Goal: Task Accomplishment & Management: Manage account settings

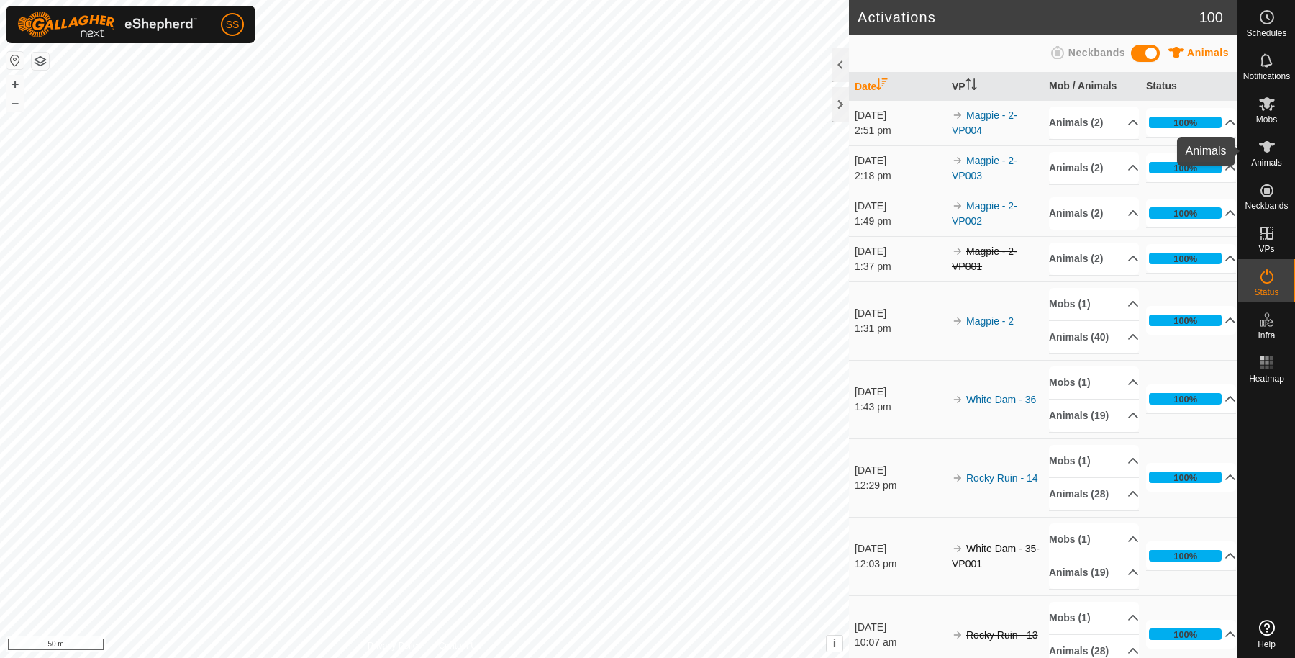
click at [1274, 155] on icon at bounding box center [1266, 146] width 17 height 17
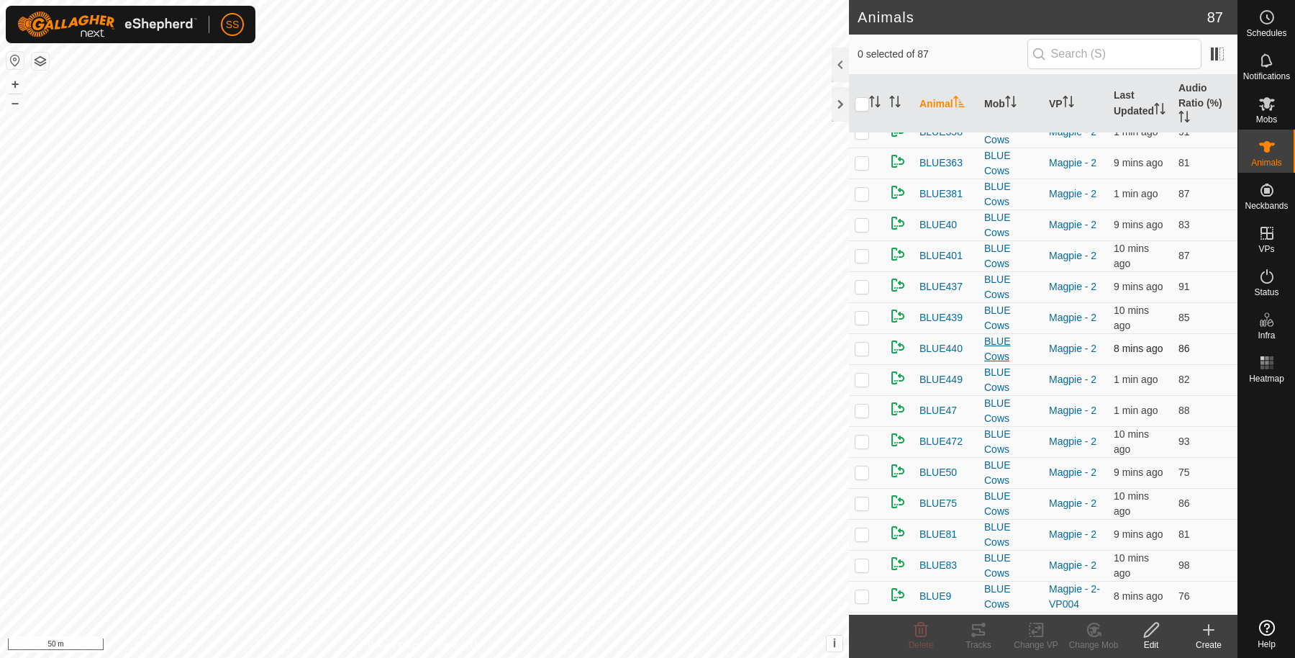
scroll to position [2186, 0]
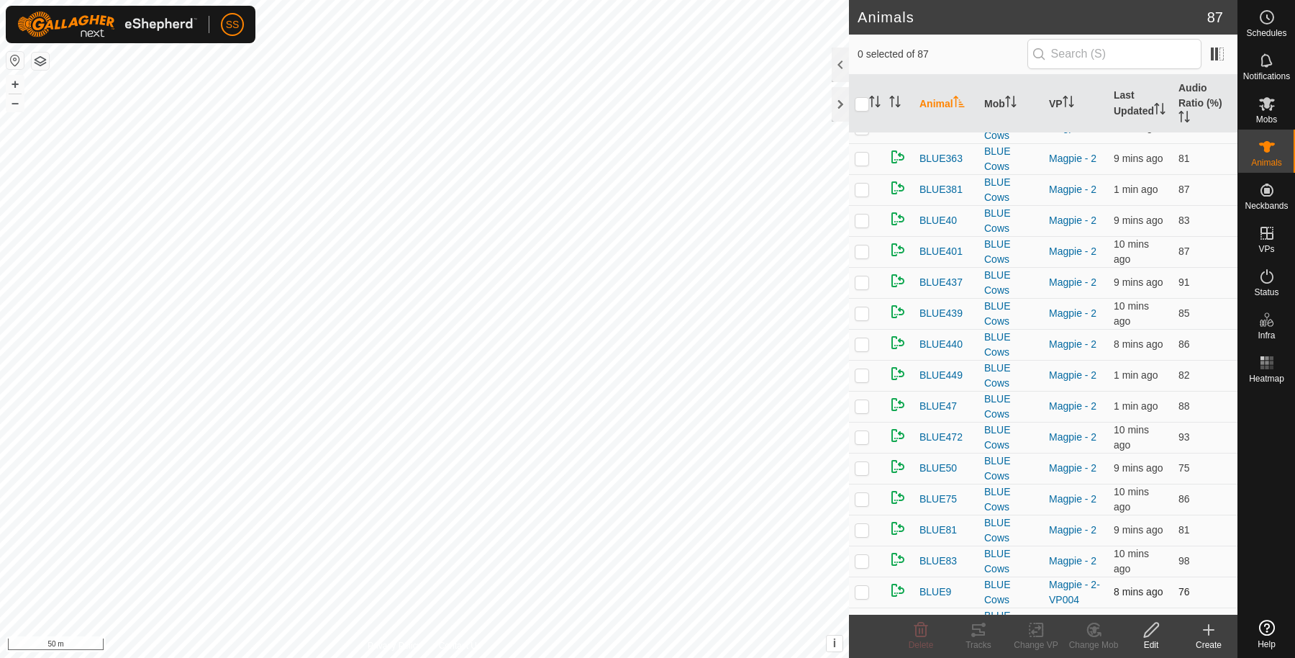
click at [875, 576] on td at bounding box center [866, 591] width 35 height 31
click at [862, 586] on p-checkbox at bounding box center [862, 592] width 14 height 12
checkbox input "true"
click at [1034, 629] on icon at bounding box center [1036, 629] width 18 height 17
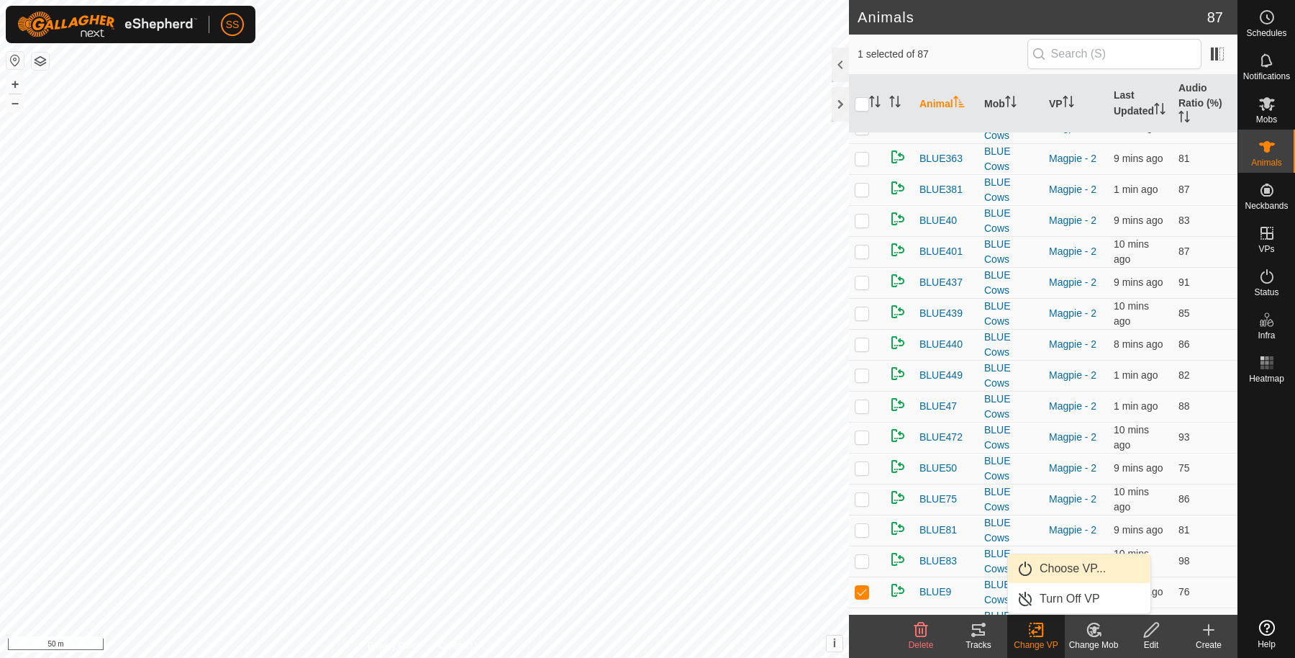
click at [1043, 568] on link "Choose VP..." at bounding box center [1079, 568] width 142 height 29
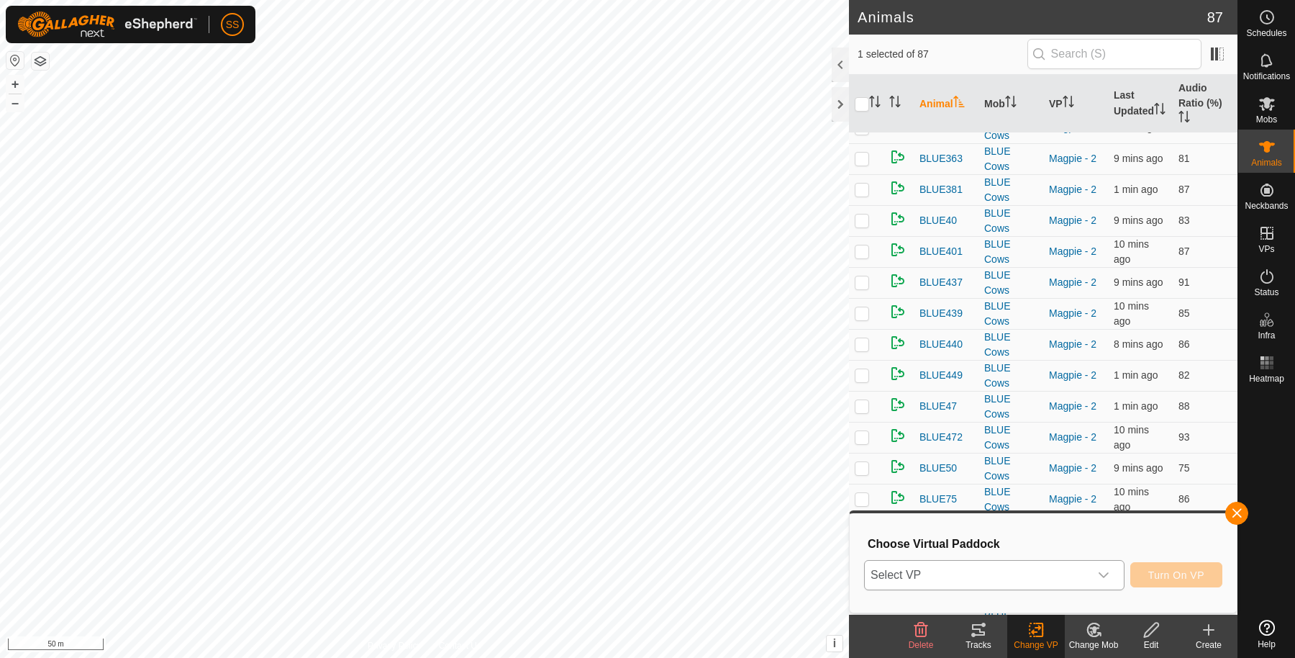
click at [1007, 577] on span "Select VP" at bounding box center [977, 574] width 224 height 29
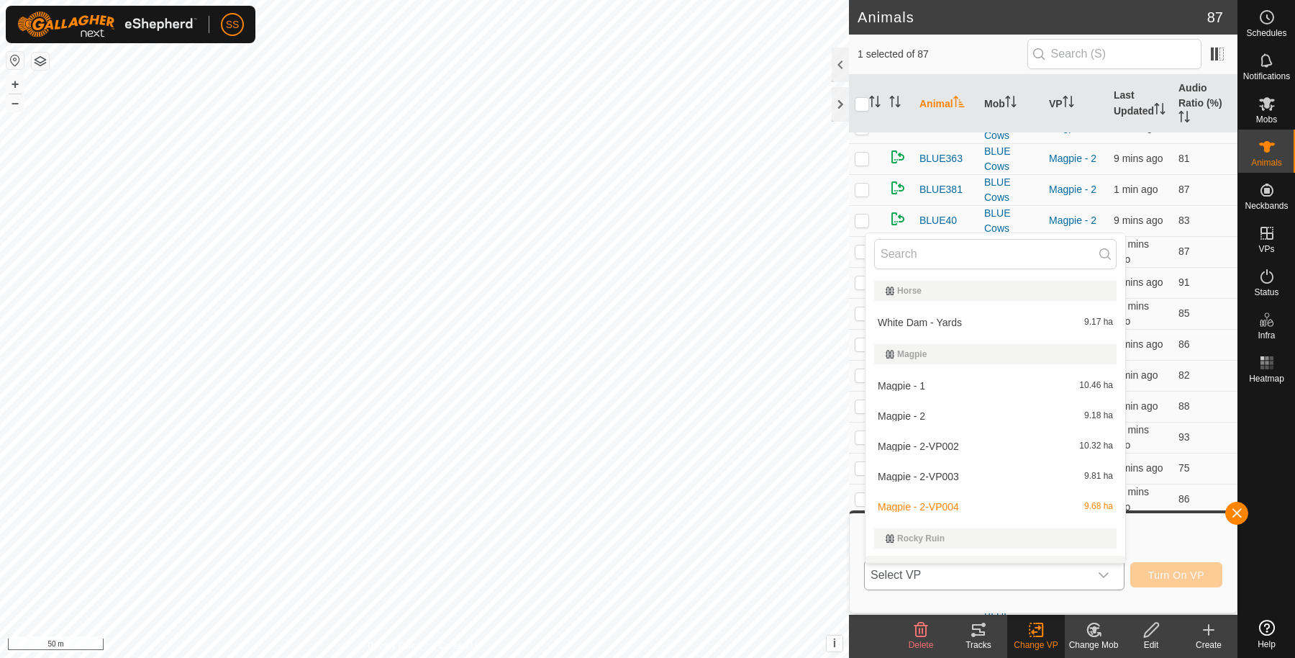
scroll to position [22, 0]
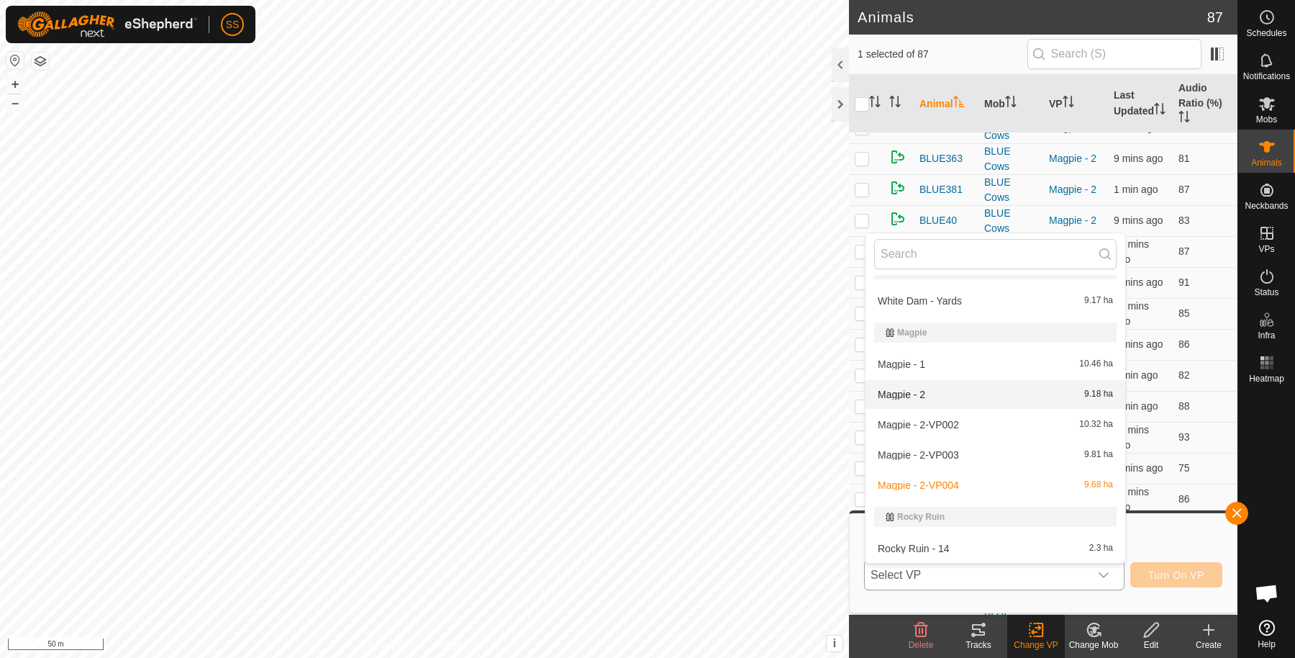
click at [942, 386] on li "Magpie - 2 9.18 ha" at bounding box center [995, 394] width 260 height 29
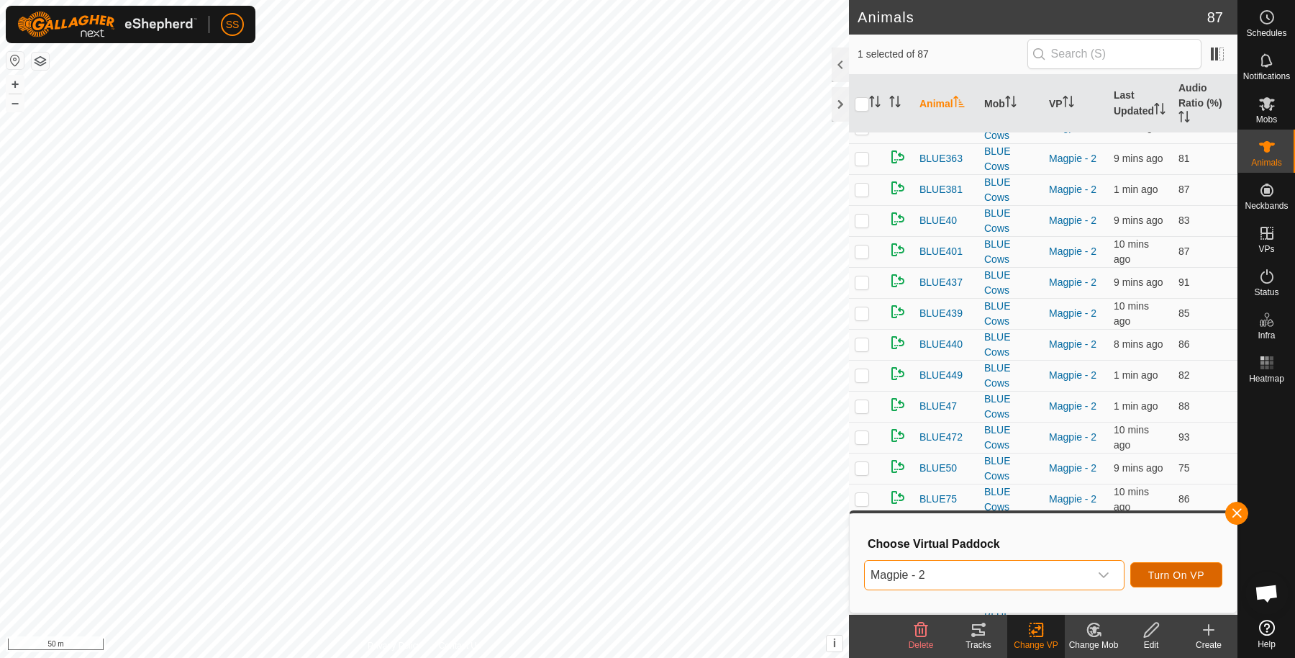
click at [1173, 574] on span "Turn On VP" at bounding box center [1176, 575] width 56 height 12
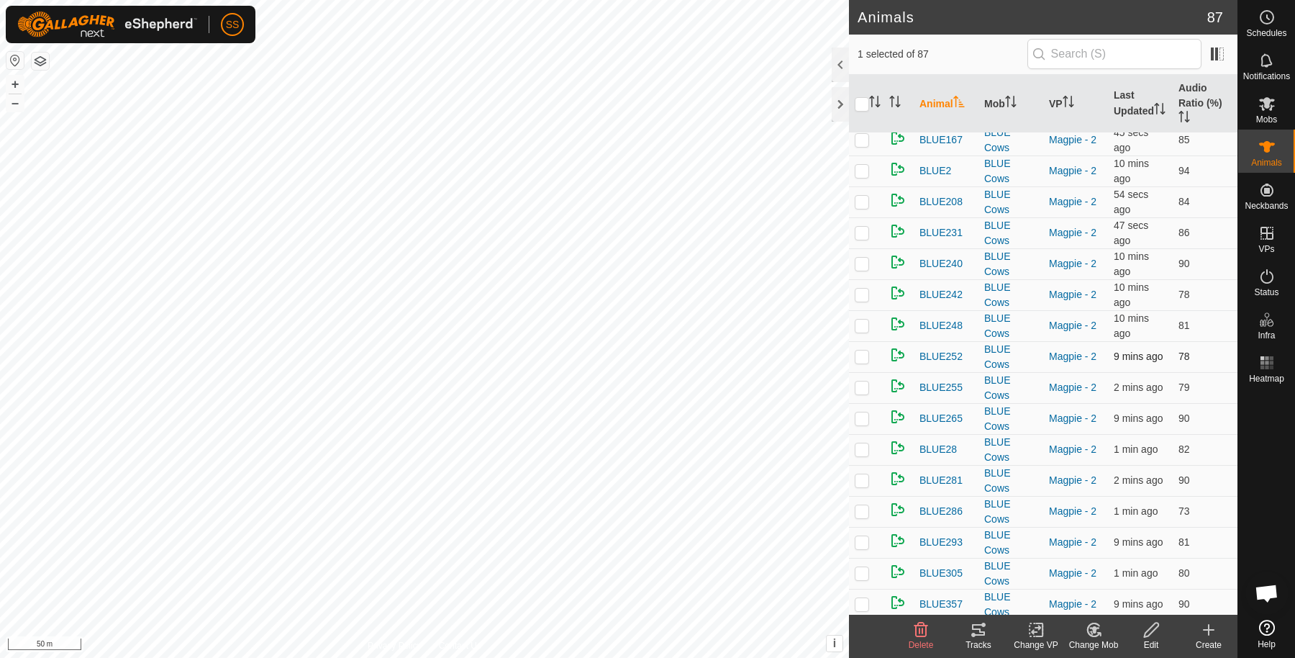
scroll to position [1439, 0]
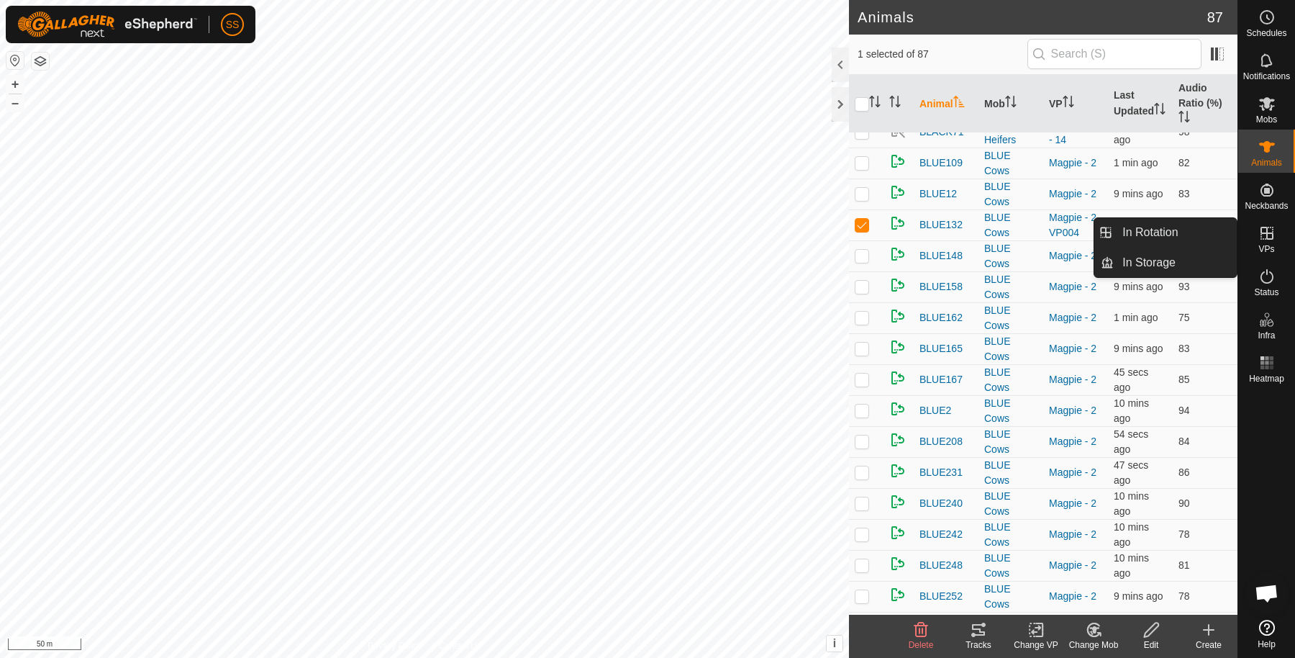
click at [1279, 242] on div "VPs" at bounding box center [1266, 237] width 57 height 43
click at [1158, 231] on link "In Rotation" at bounding box center [1175, 232] width 123 height 29
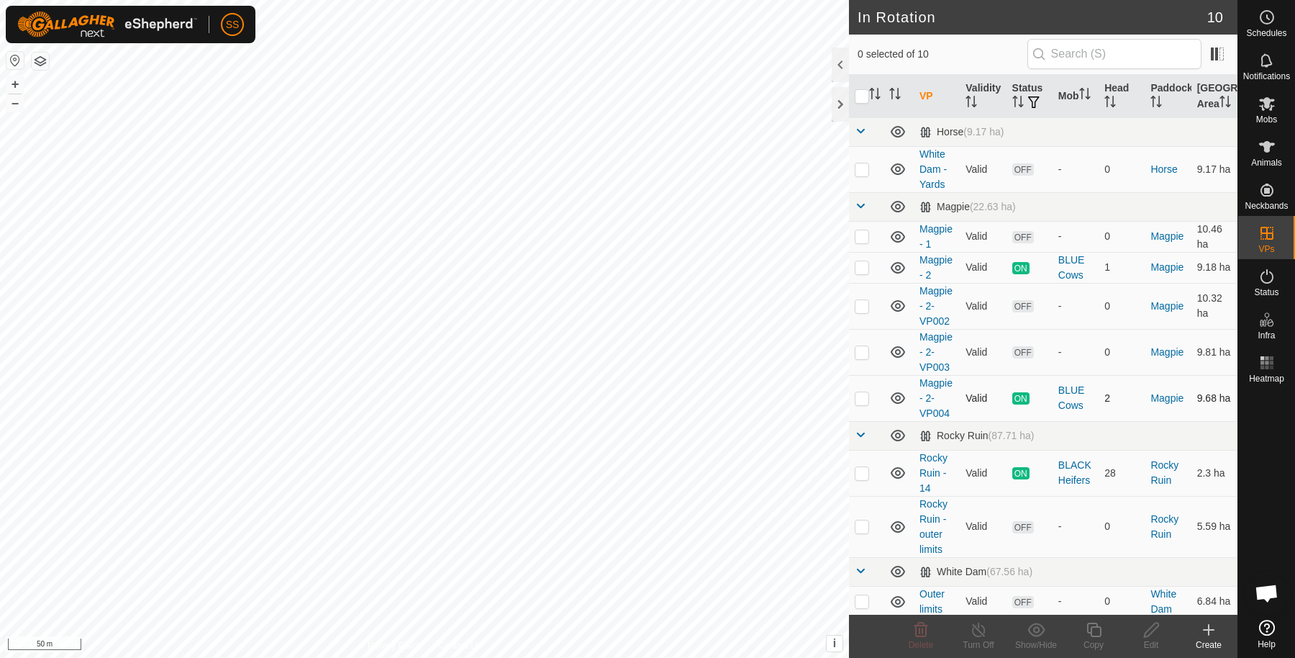
click at [867, 404] on p-checkbox at bounding box center [862, 398] width 14 height 12
checkbox input "true"
click at [1089, 630] on icon at bounding box center [1094, 629] width 18 height 17
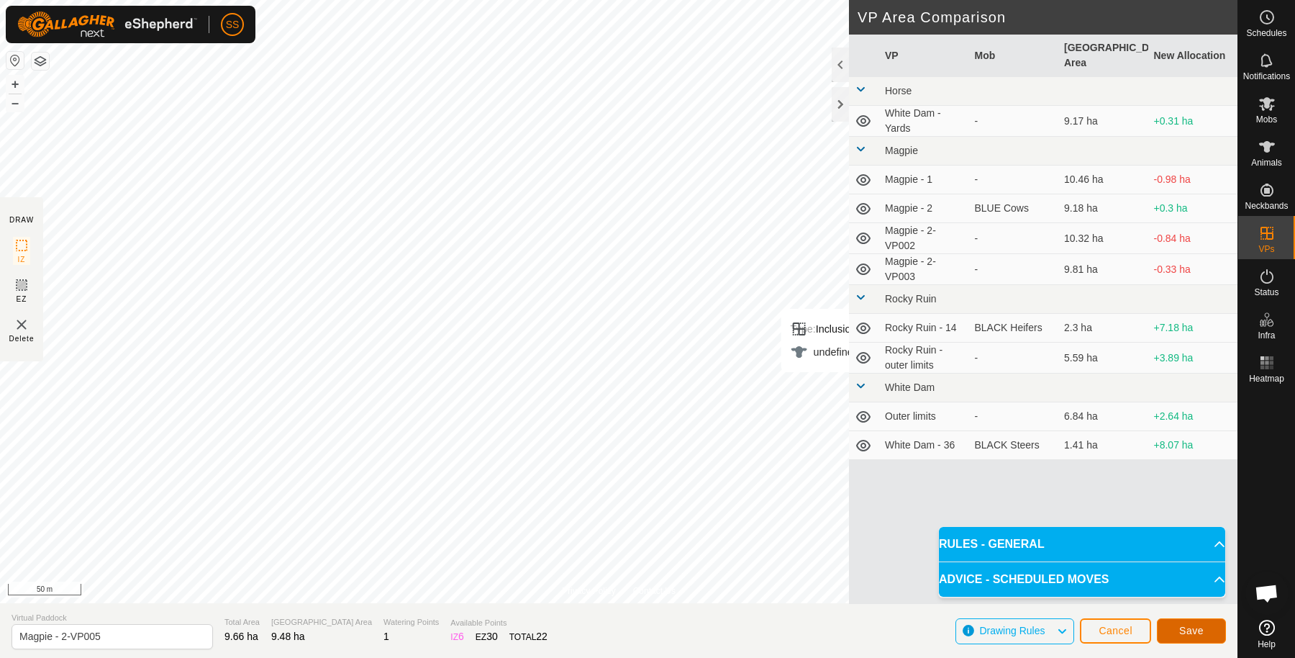
click at [1187, 633] on span "Save" at bounding box center [1191, 630] width 24 height 12
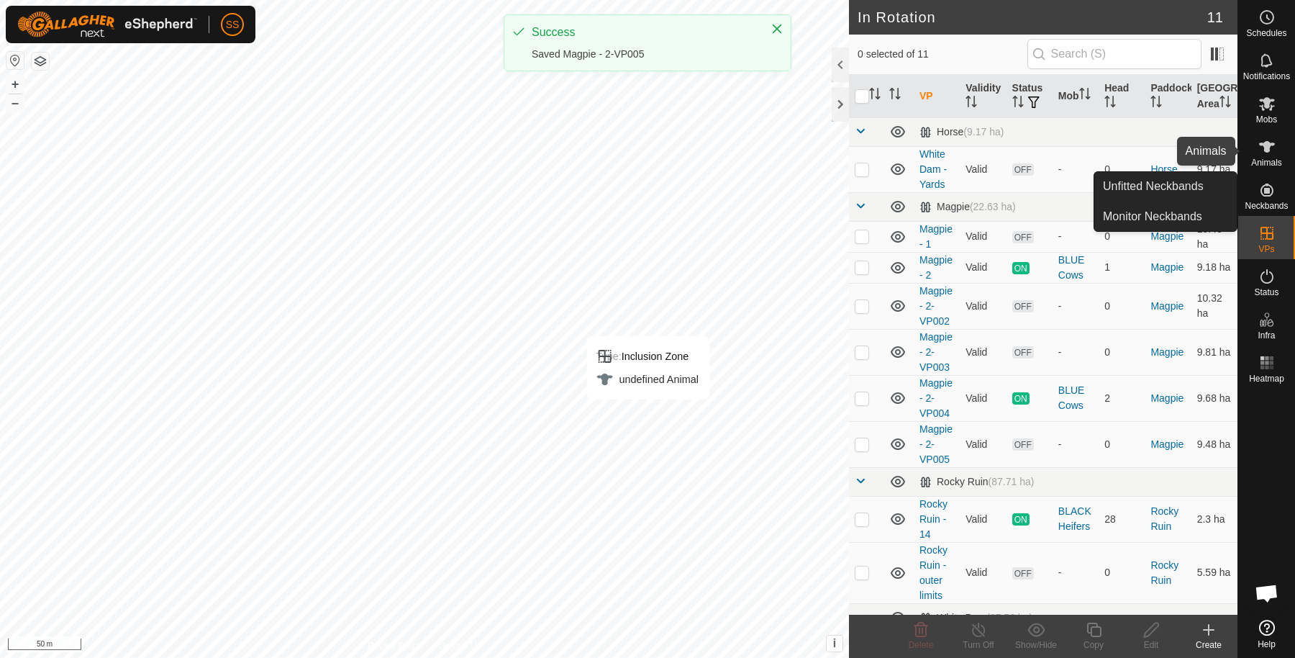
click at [1256, 145] on es-animals-svg-icon at bounding box center [1267, 146] width 26 height 23
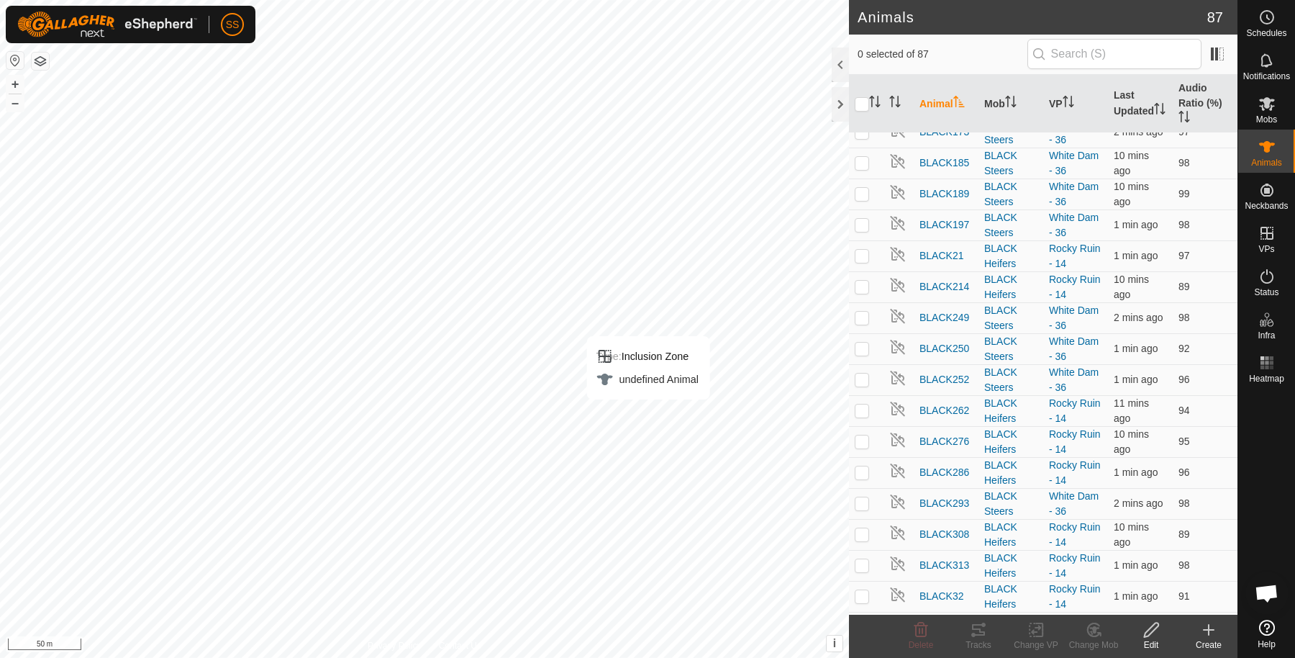
scroll to position [719, 0]
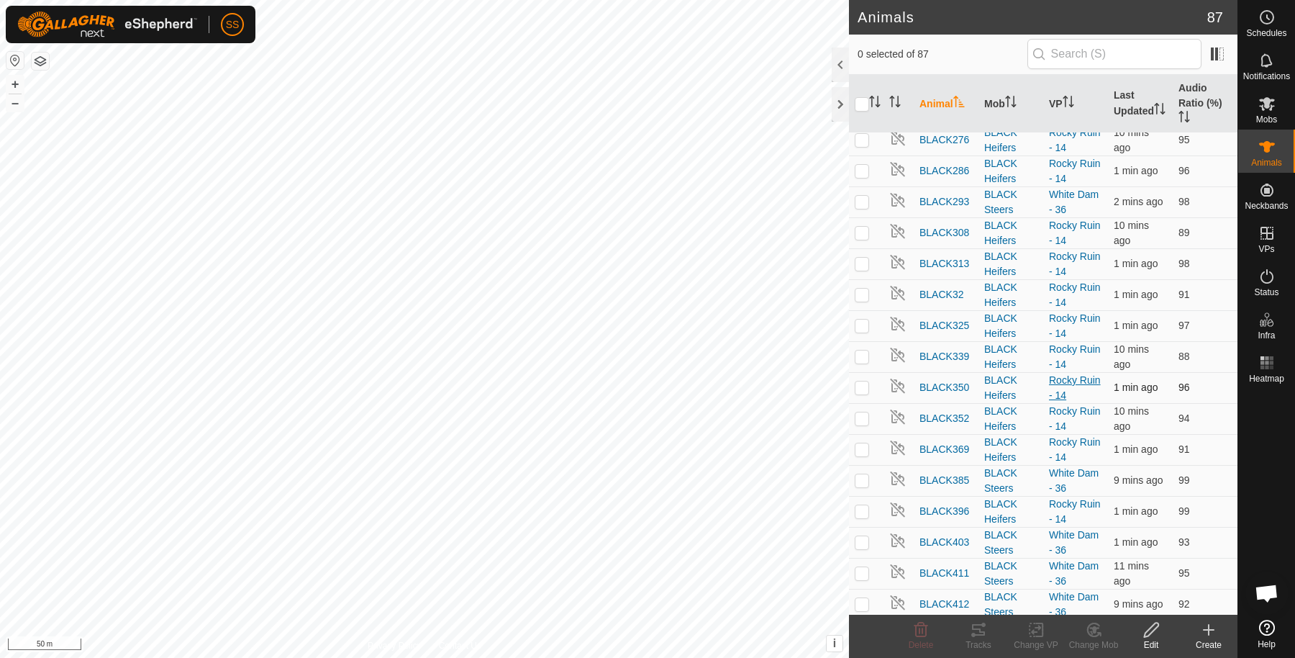
checkbox input "true"
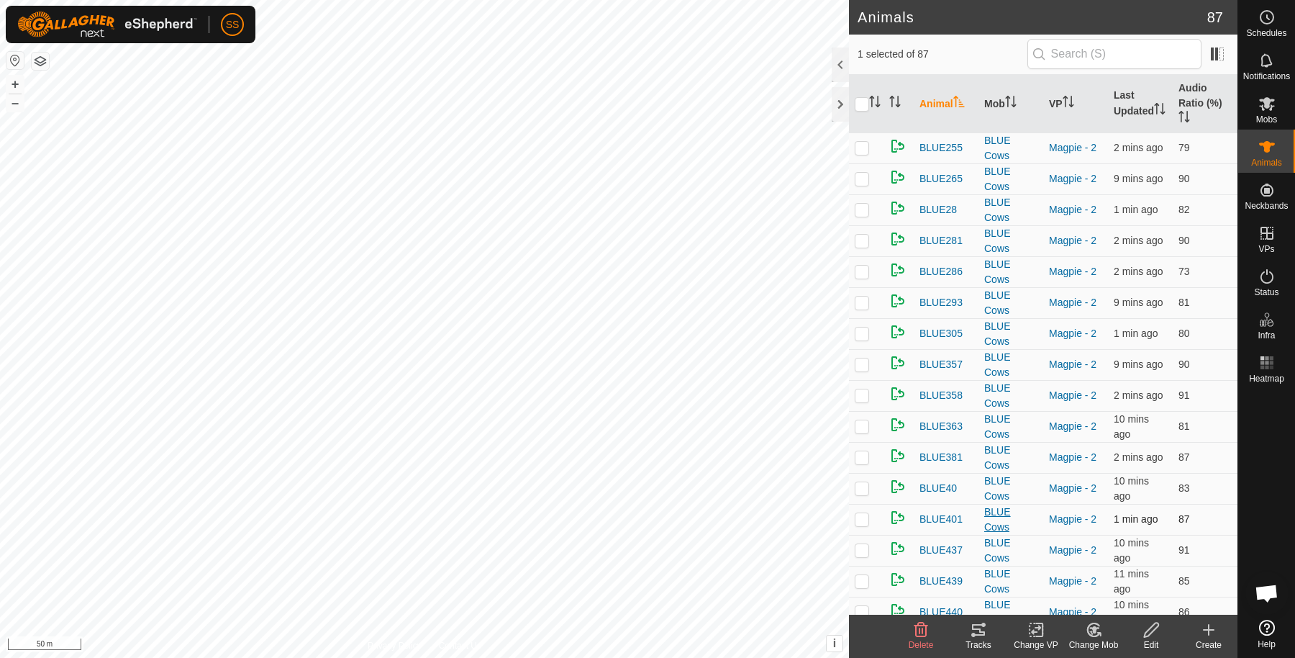
scroll to position [1439, 0]
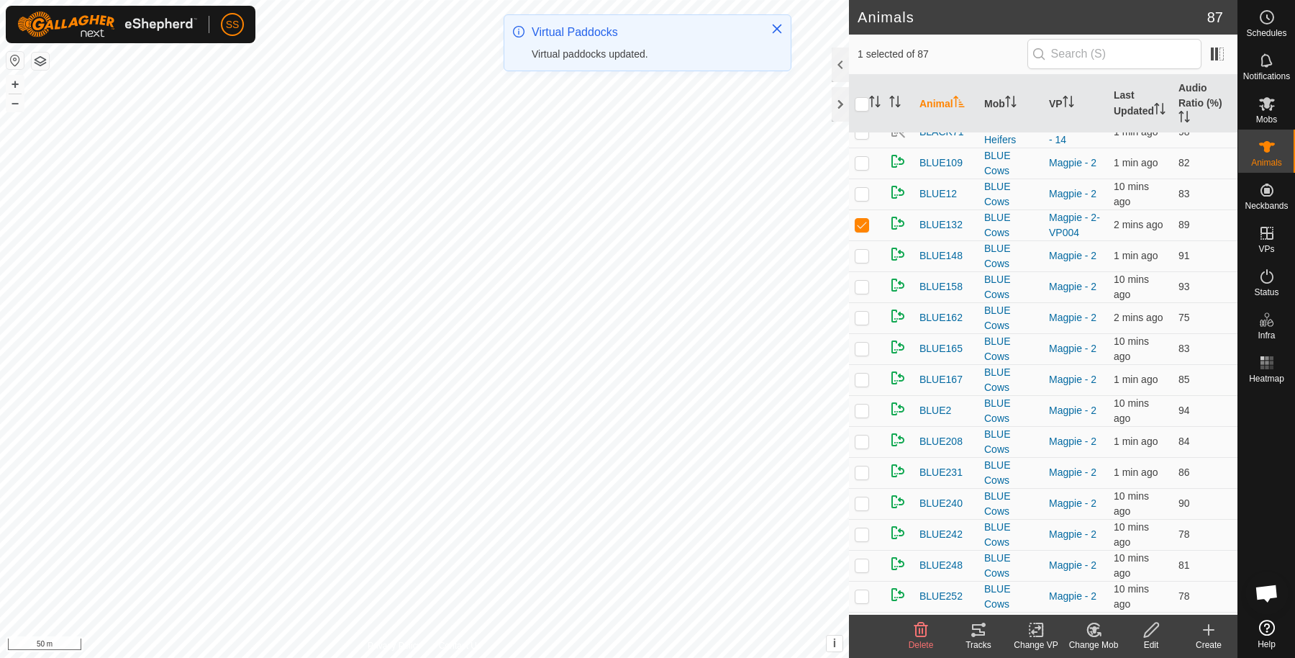
click at [1036, 636] on icon at bounding box center [1039, 629] width 6 height 13
click at [1055, 563] on link "Choose VP..." at bounding box center [1079, 568] width 142 height 29
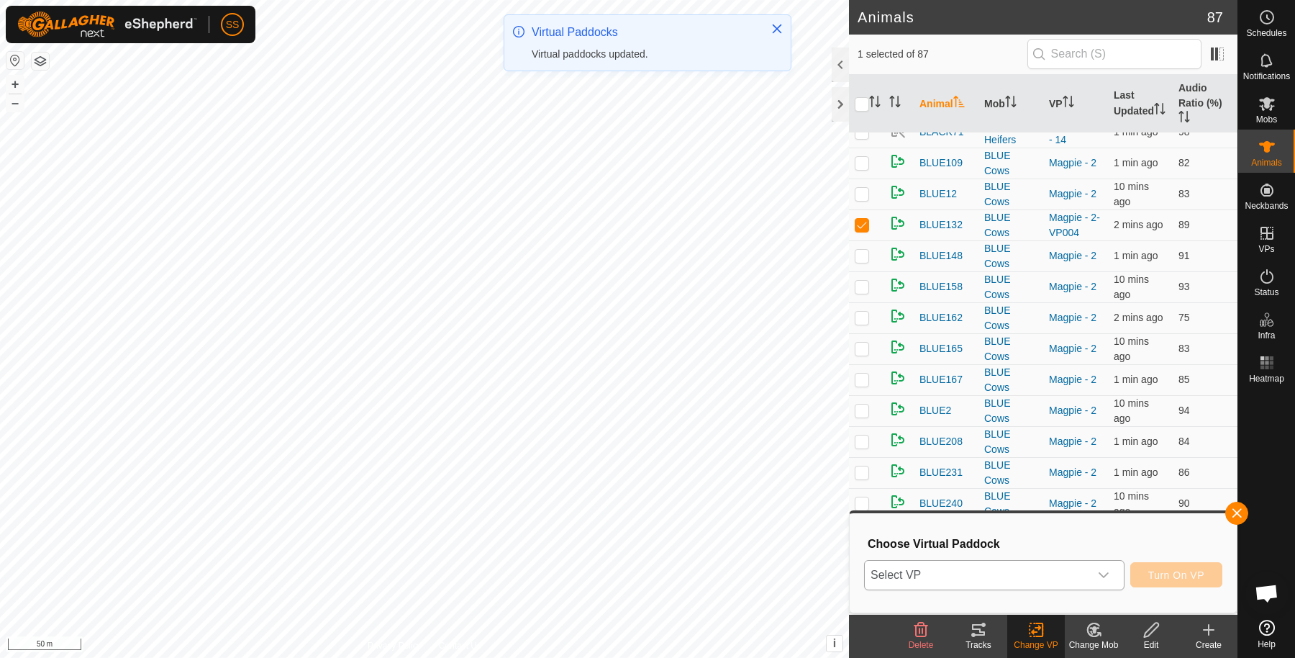
click at [1026, 569] on span "Select VP" at bounding box center [977, 574] width 224 height 29
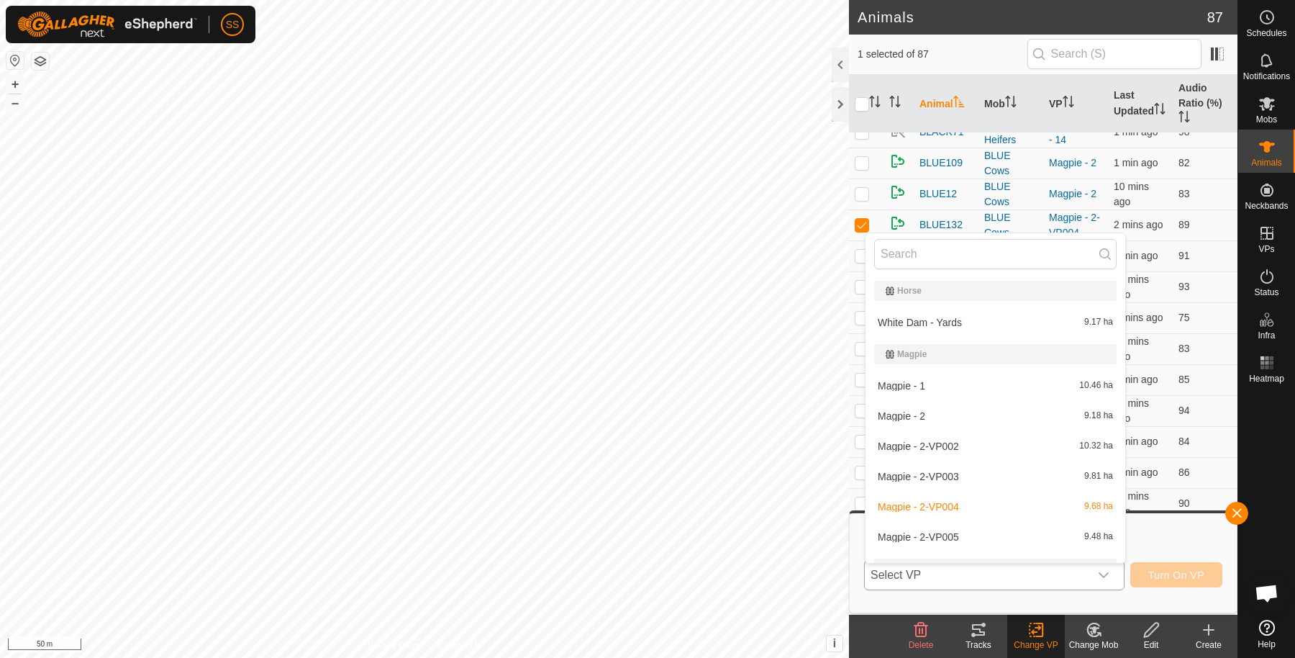
click at [951, 534] on li "Magpie - 2-VP005 9.48 ha" at bounding box center [995, 536] width 260 height 29
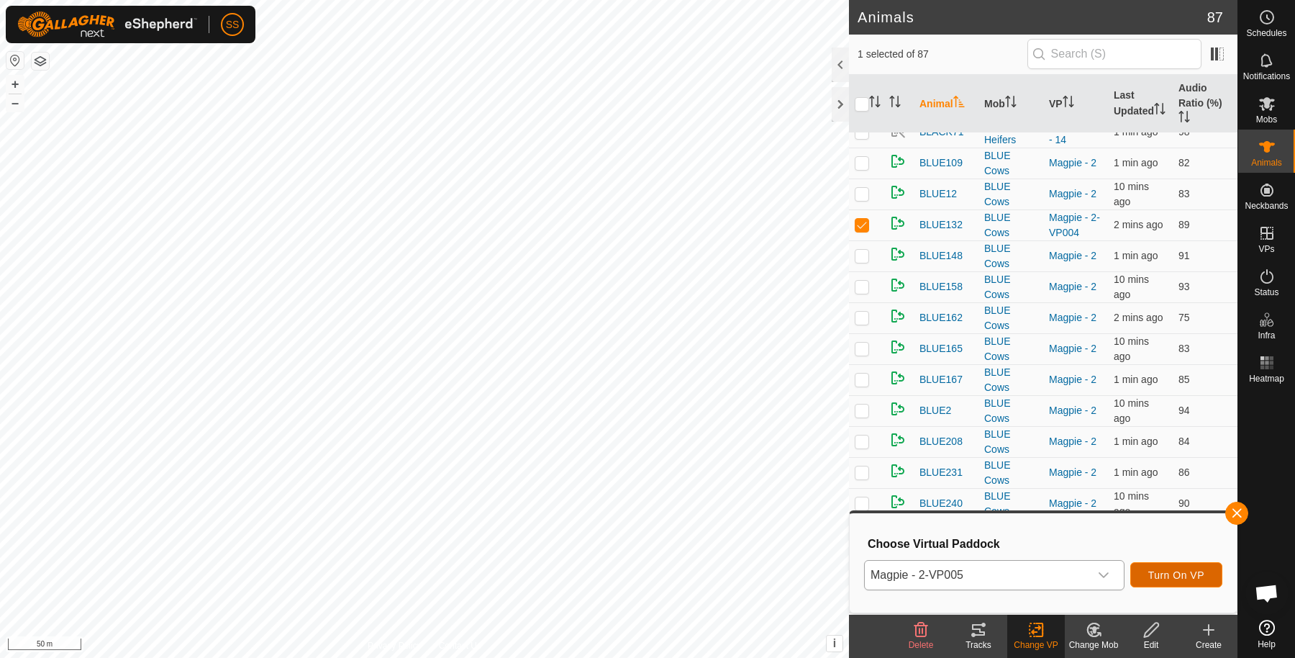
click at [1189, 567] on button "Turn On VP" at bounding box center [1176, 574] width 92 height 25
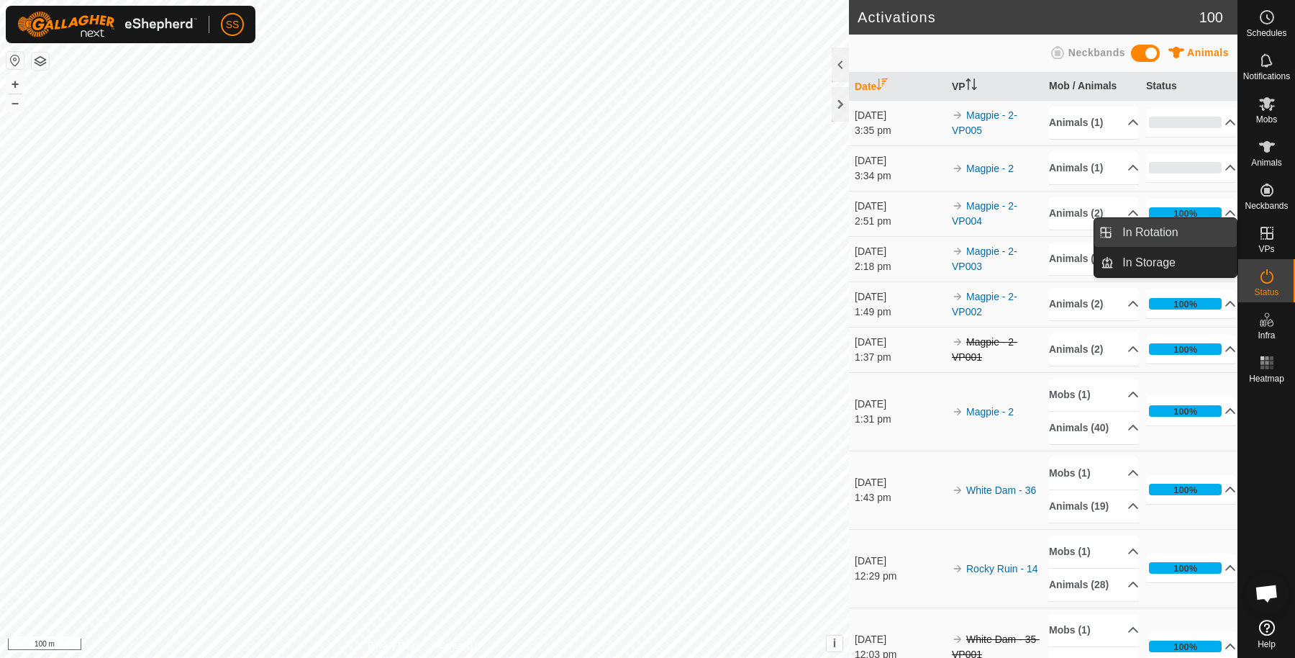
click at [1205, 240] on link "In Rotation" at bounding box center [1175, 232] width 123 height 29
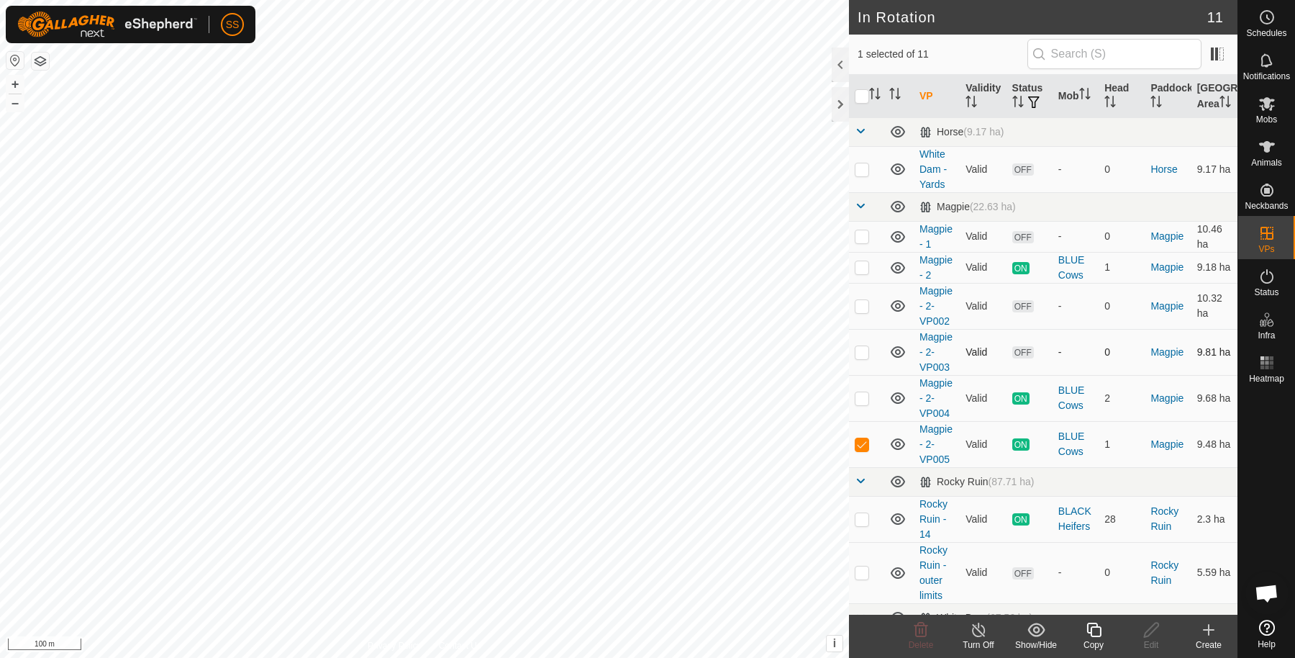
click at [860, 358] on p-checkbox at bounding box center [862, 352] width 14 height 12
checkbox input "true"
click at [863, 313] on td at bounding box center [866, 306] width 35 height 46
checkbox input "true"
click at [865, 450] on p-checkbox at bounding box center [862, 444] width 14 height 12
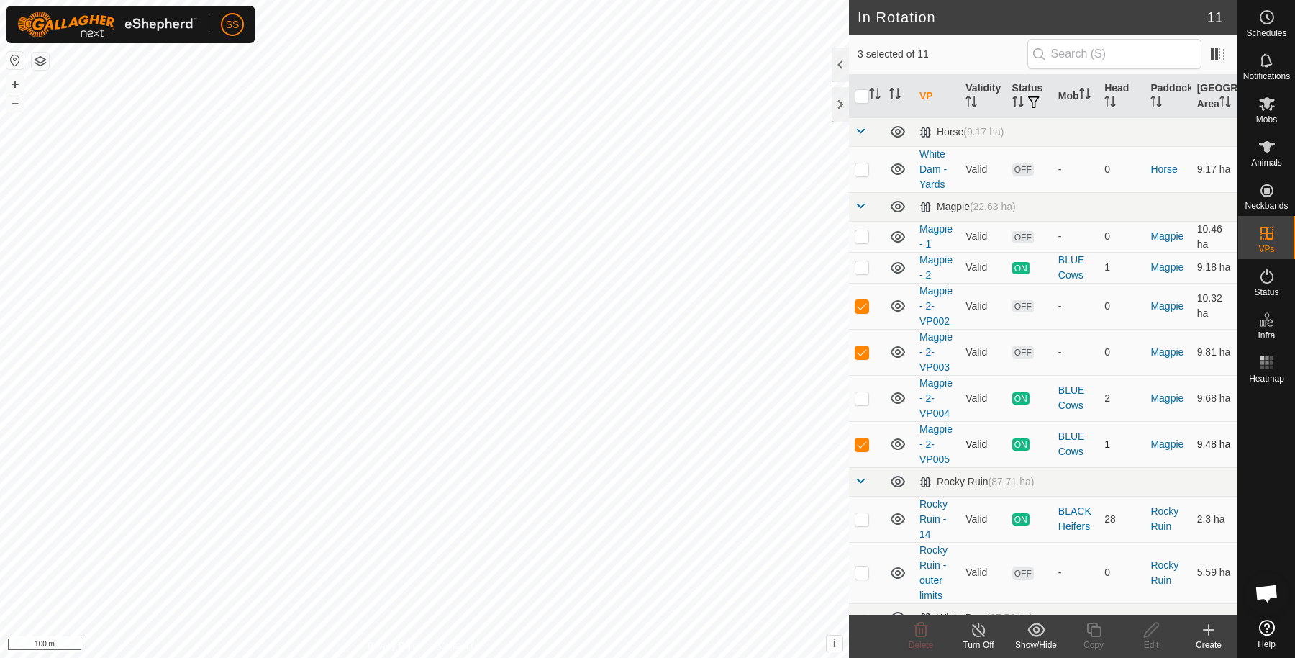
checkbox input "false"
click at [934, 627] on delete-svg-icon at bounding box center [921, 629] width 58 height 17
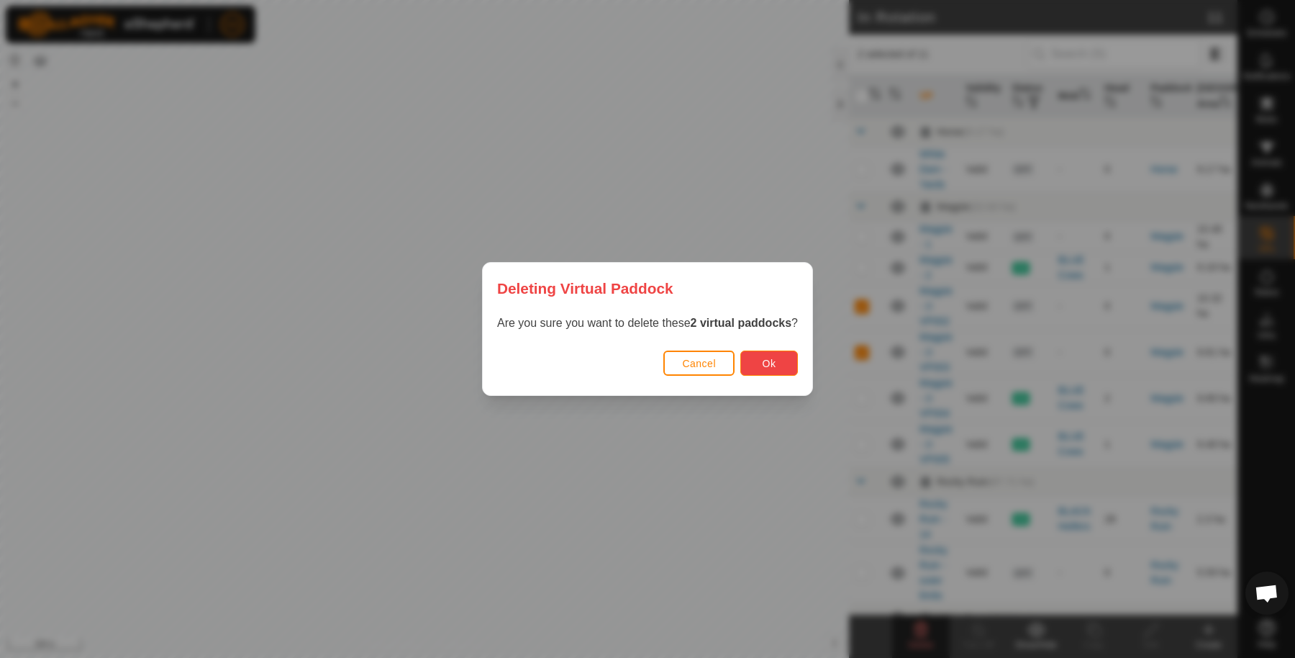
click at [763, 364] on span "Ok" at bounding box center [770, 364] width 14 height 12
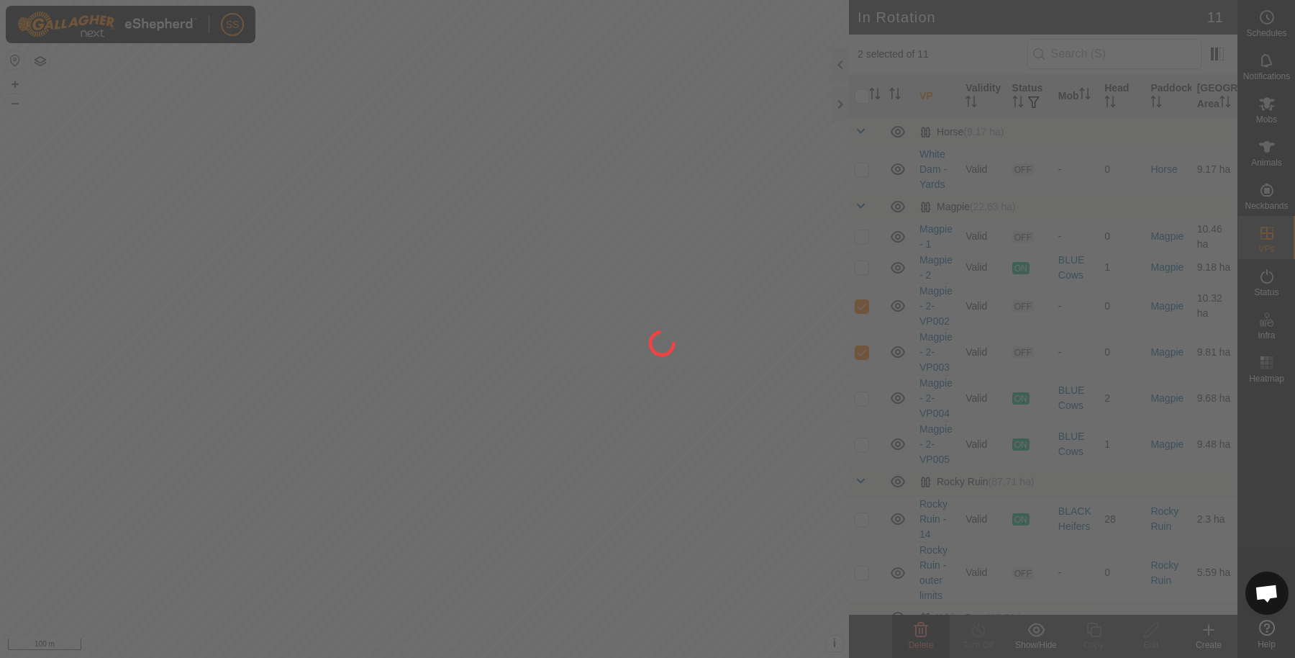
checkbox input "false"
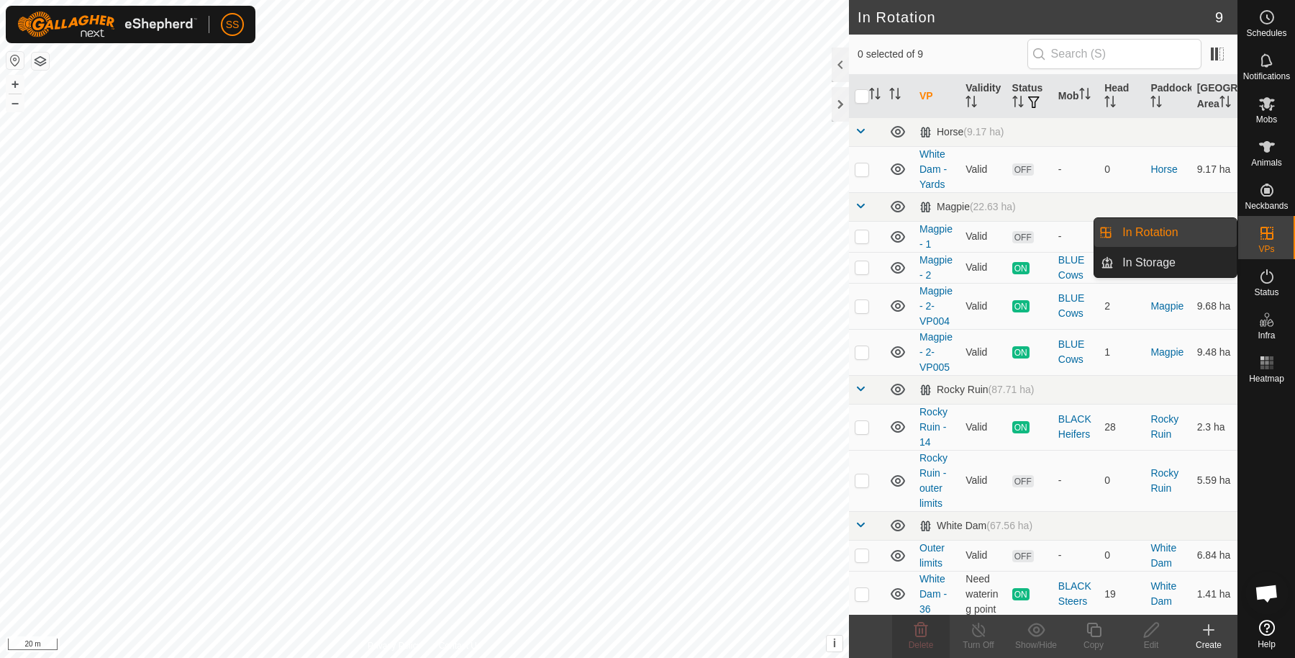
click at [1189, 232] on link "In Rotation" at bounding box center [1175, 232] width 123 height 29
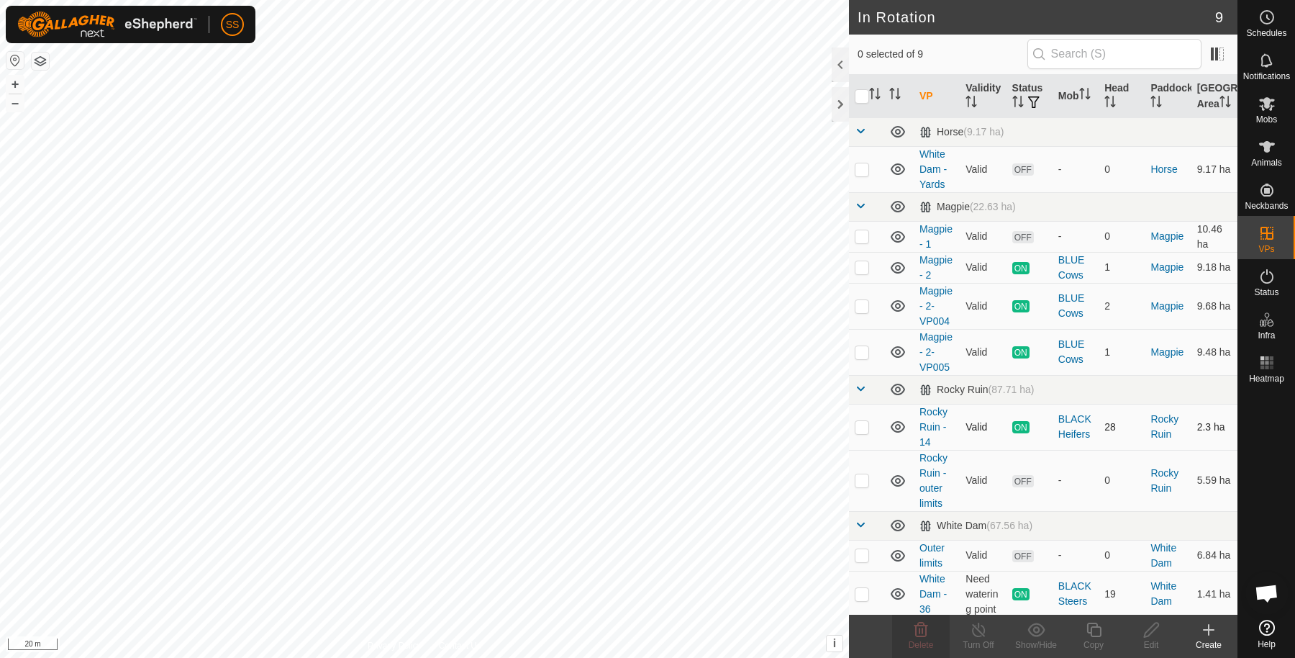
scroll to position [14, 0]
click at [856, 591] on p-checkbox at bounding box center [862, 591] width 14 height 12
checkbox input "true"
click at [1090, 638] on div "Copy" at bounding box center [1094, 644] width 58 height 13
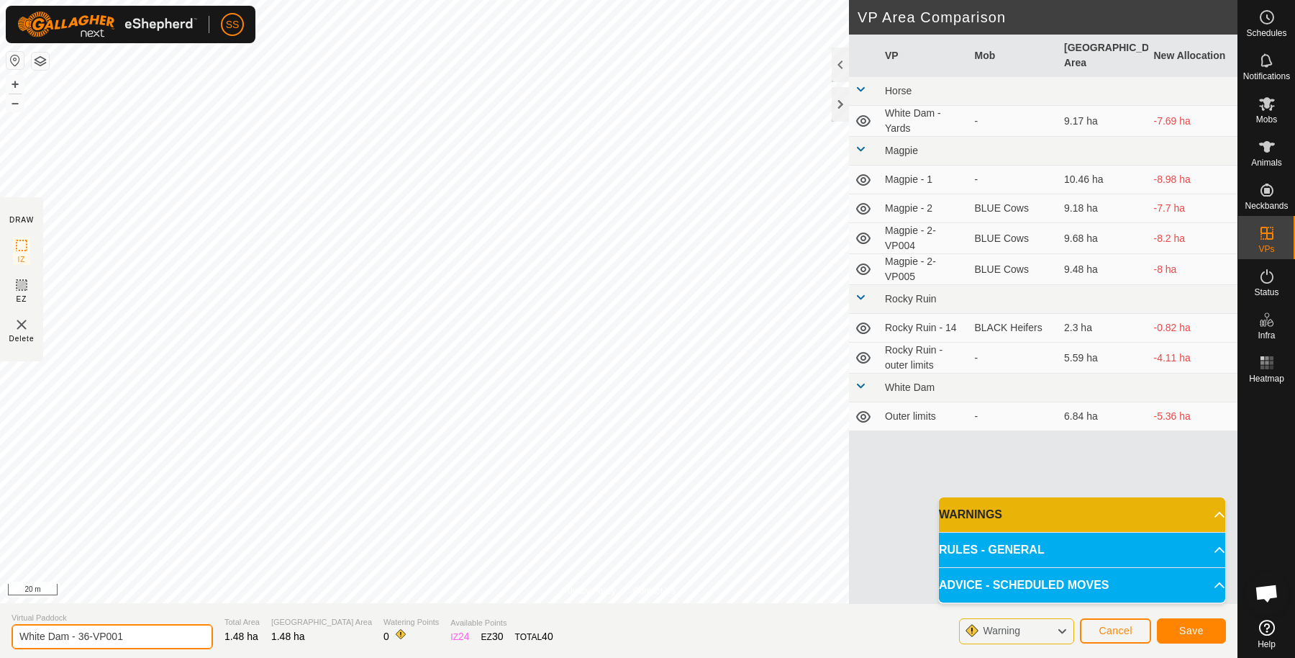
drag, startPoint x: 155, startPoint y: 638, endPoint x: 84, endPoint y: 628, distance: 71.2
click at [84, 628] on input "White Dam - 36-VP001" at bounding box center [112, 636] width 201 height 25
type input "White Dam - 37"
click at [1209, 615] on div "Save" at bounding box center [1191, 630] width 69 height 35
click at [1202, 627] on span "Save" at bounding box center [1191, 630] width 24 height 12
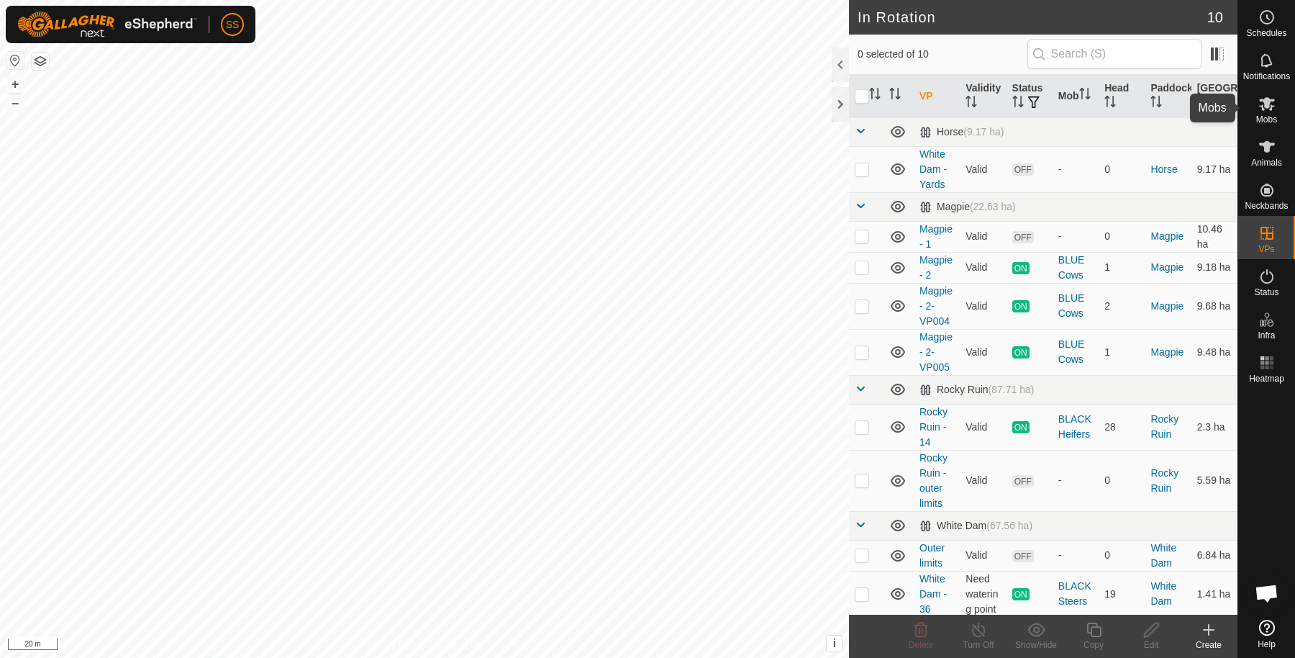
drag, startPoint x: 1268, startPoint y: 114, endPoint x: 1245, endPoint y: 106, distance: 24.1
click at [1268, 114] on es-mob-svg-icon at bounding box center [1267, 103] width 26 height 23
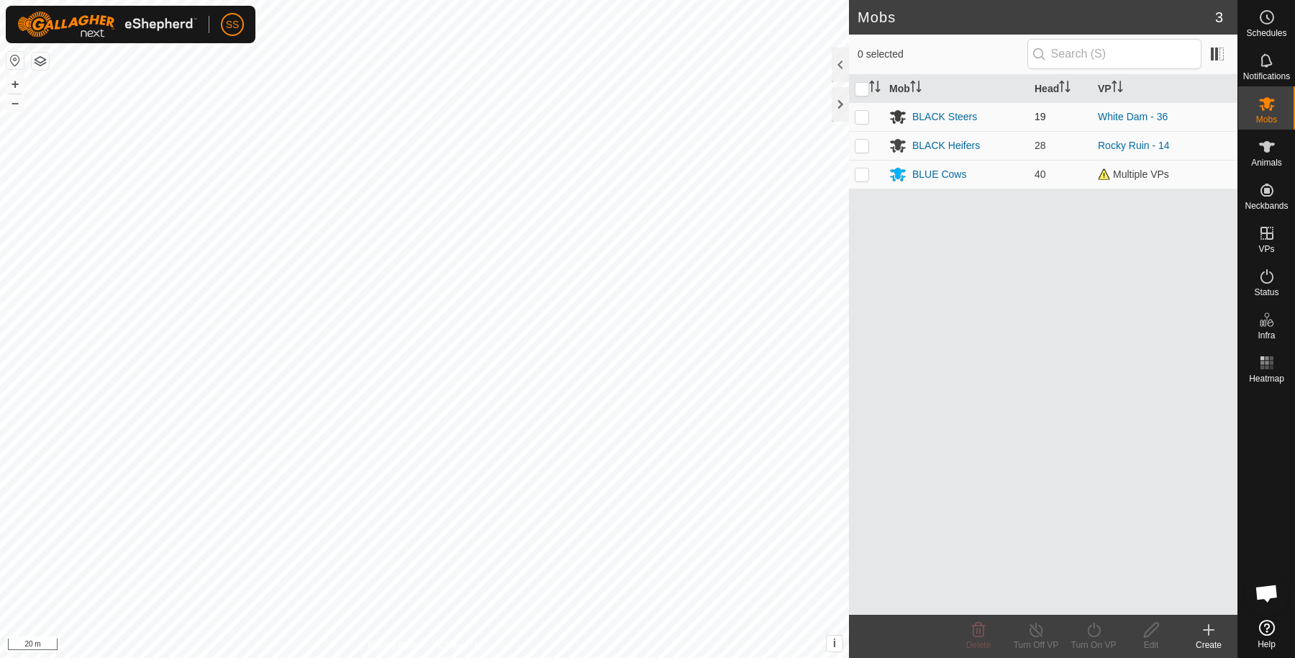
click at [866, 117] on p-checkbox at bounding box center [862, 117] width 14 height 12
checkbox input "true"
click at [1101, 630] on icon at bounding box center [1094, 629] width 18 height 17
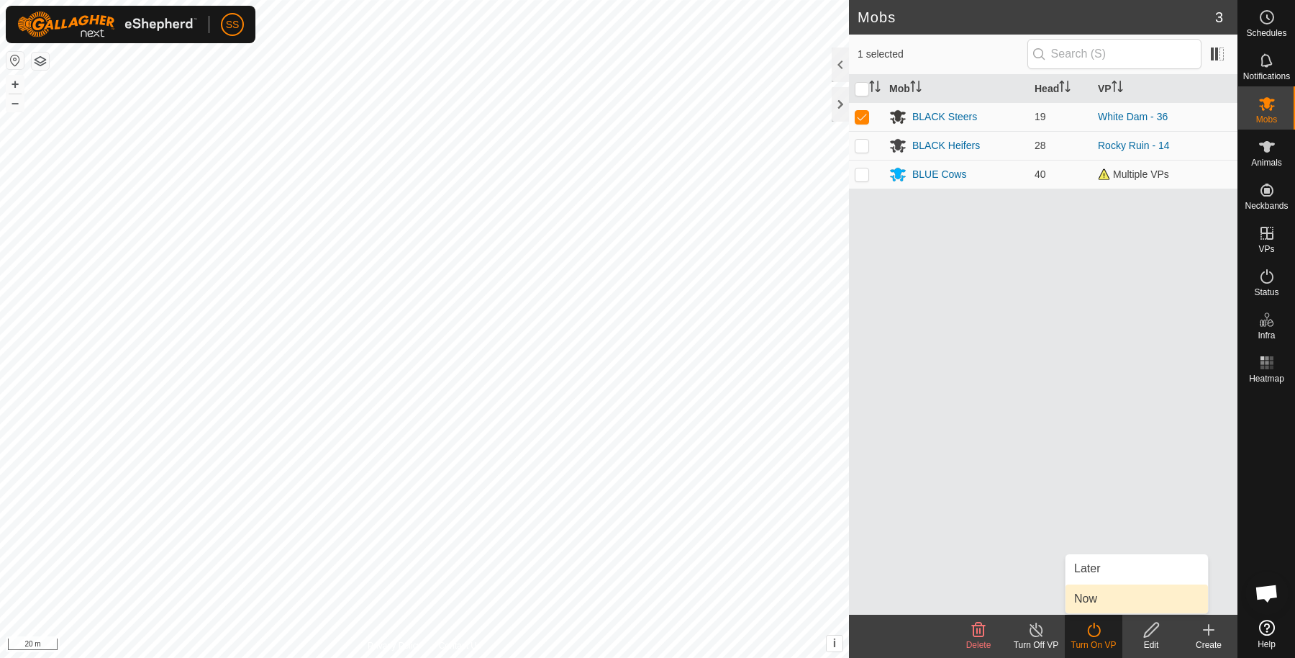
click at [1087, 584] on link "Now" at bounding box center [1136, 598] width 142 height 29
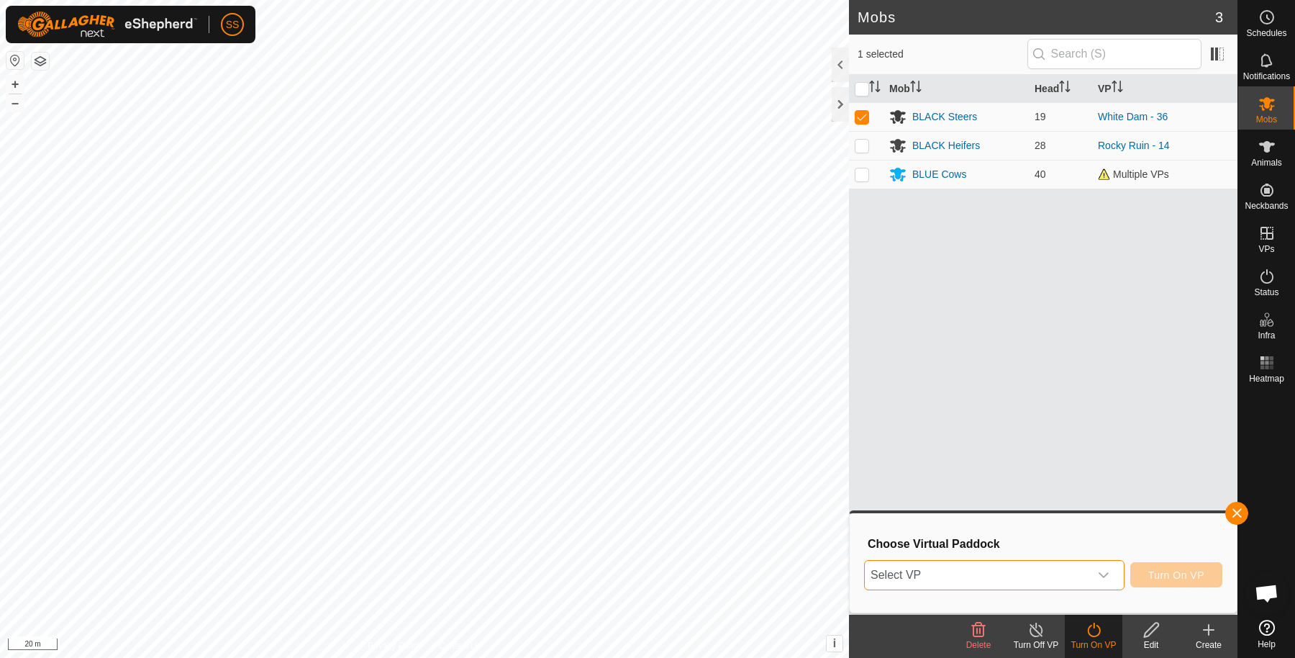
click at [1061, 576] on span "Select VP" at bounding box center [977, 574] width 224 height 29
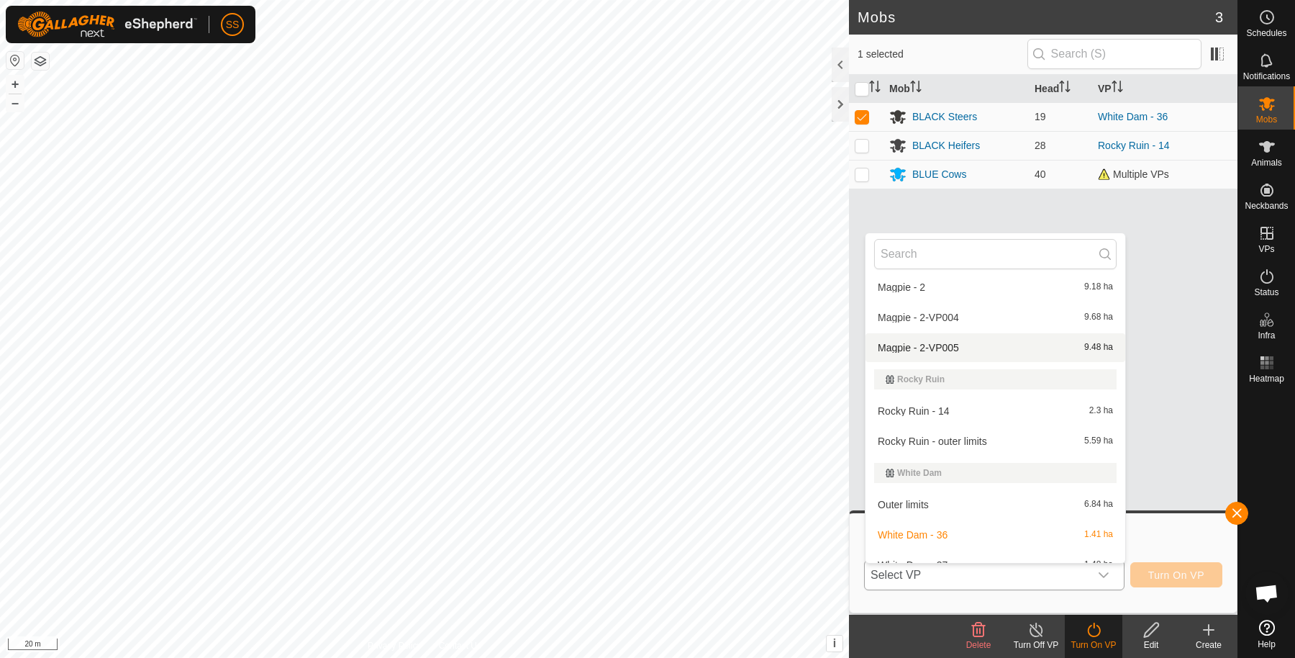
scroll to position [145, 0]
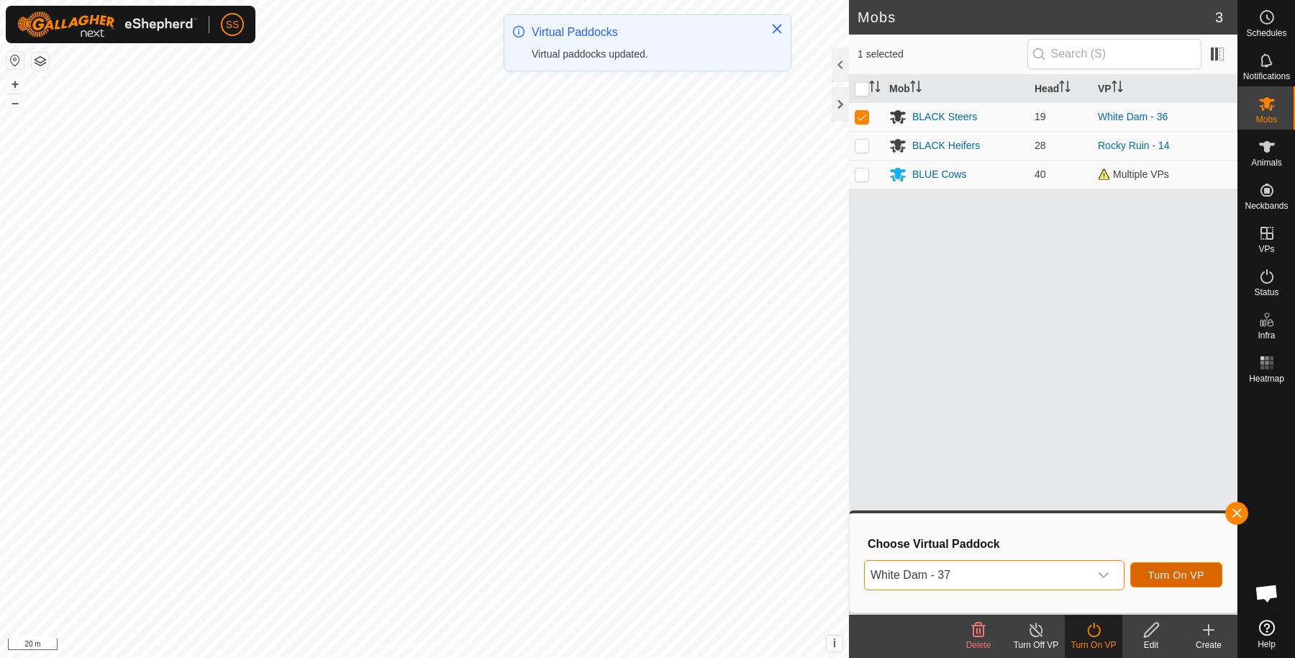
click at [1163, 563] on button "Turn On VP" at bounding box center [1176, 574] width 92 height 25
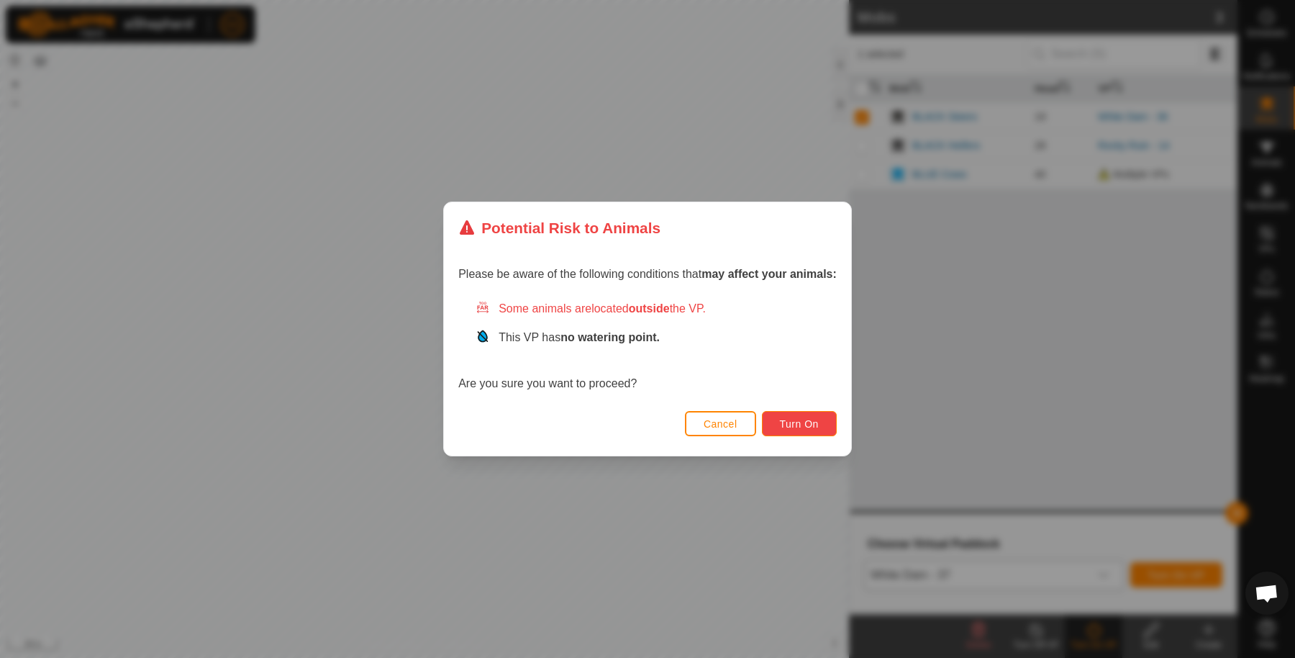
click at [786, 424] on span "Turn On" at bounding box center [799, 424] width 39 height 12
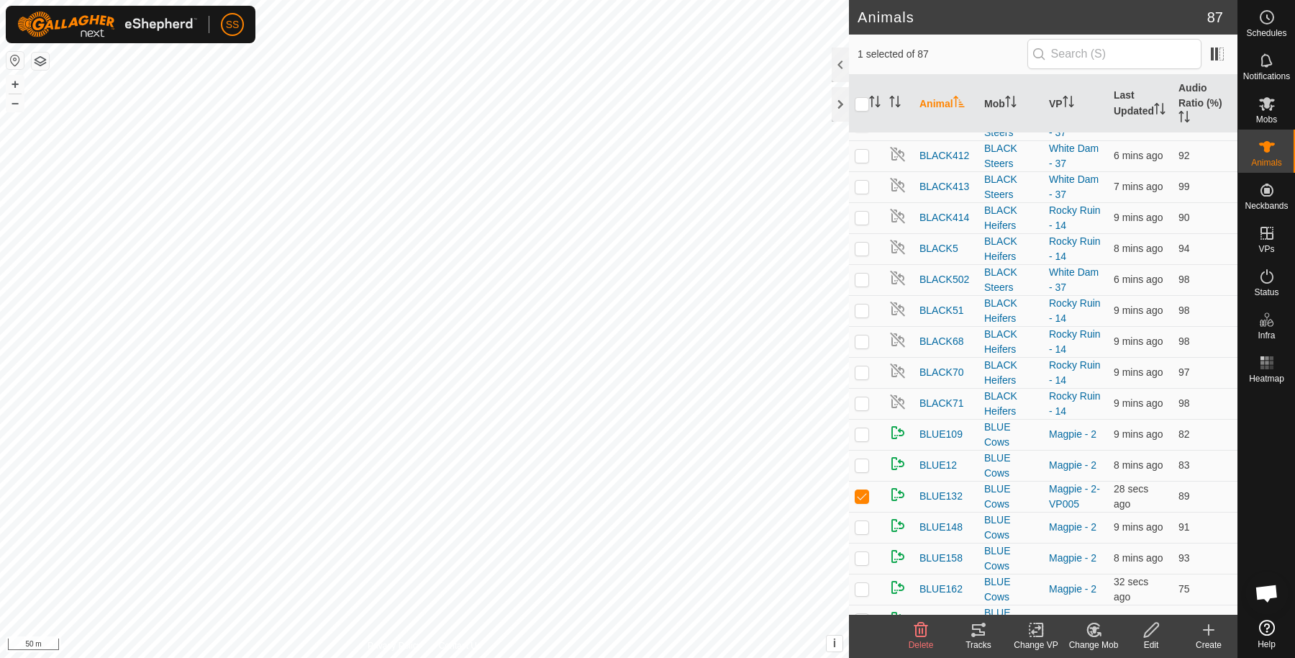
scroll to position [1439, 0]
